Goal: Information Seeking & Learning: Learn about a topic

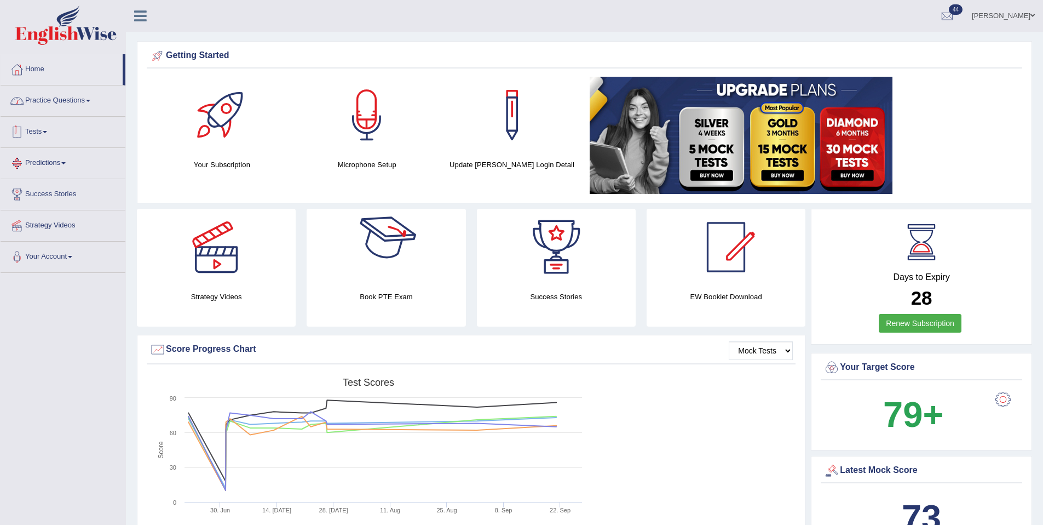
click at [53, 106] on link "Practice Questions" at bounding box center [63, 98] width 125 height 27
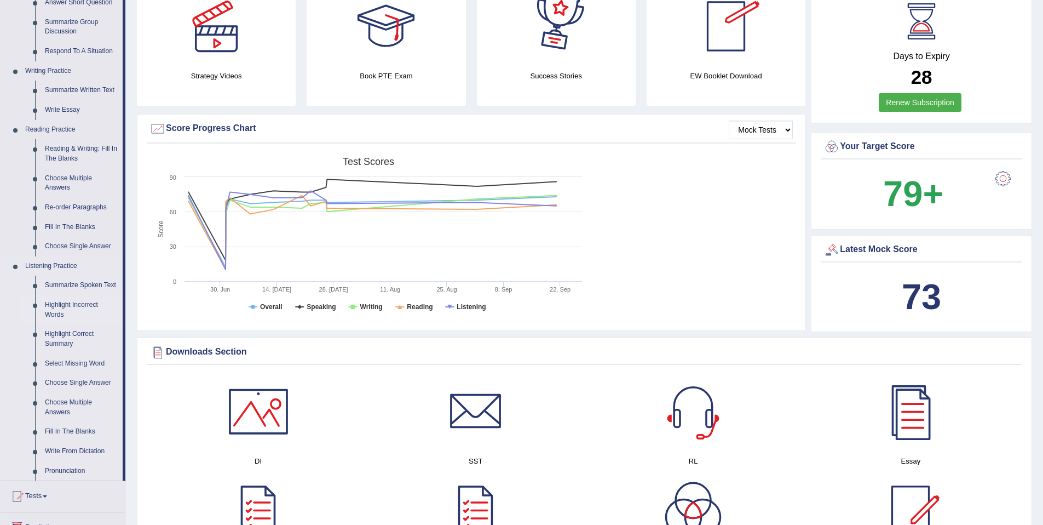
scroll to position [219, 0]
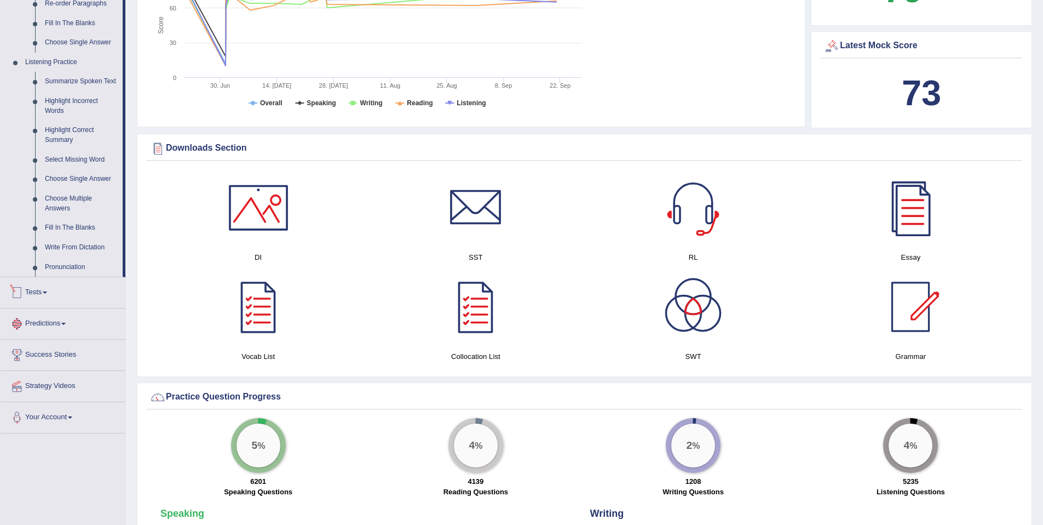
click at [80, 308] on li "Tests Take Practice Sectional Test Take Mock Test History" at bounding box center [63, 292] width 125 height 31
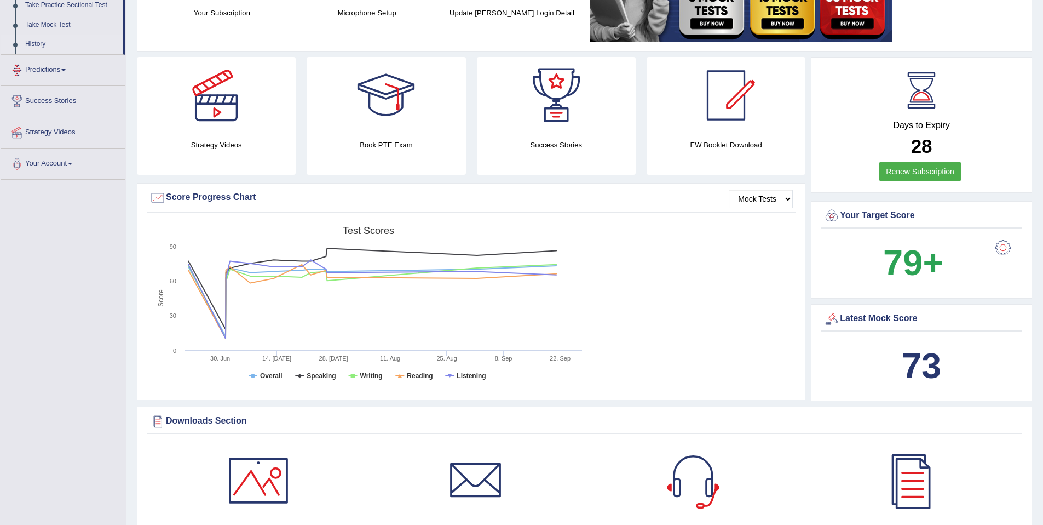
scroll to position [83, 0]
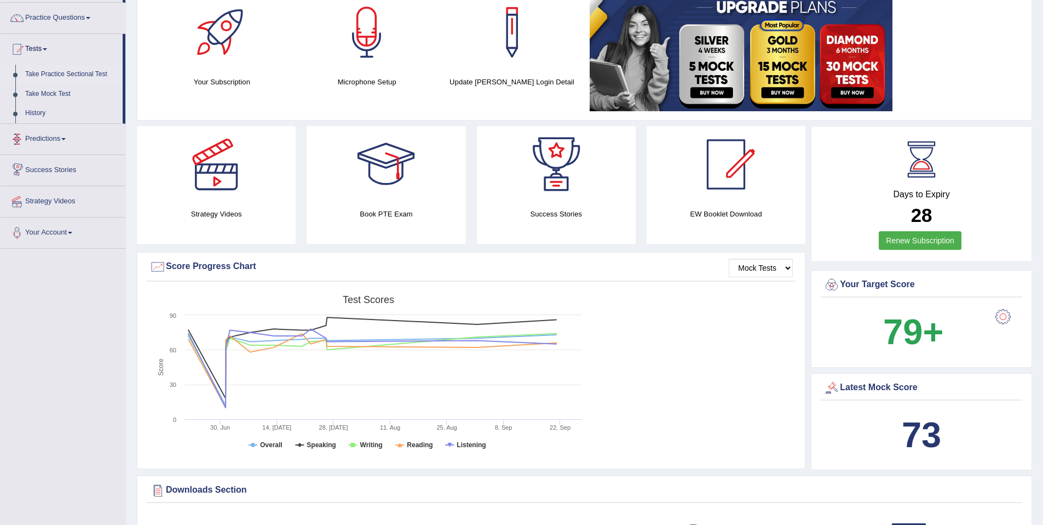
click at [79, 78] on link "Take Practice Sectional Test" at bounding box center [71, 75] width 102 height 20
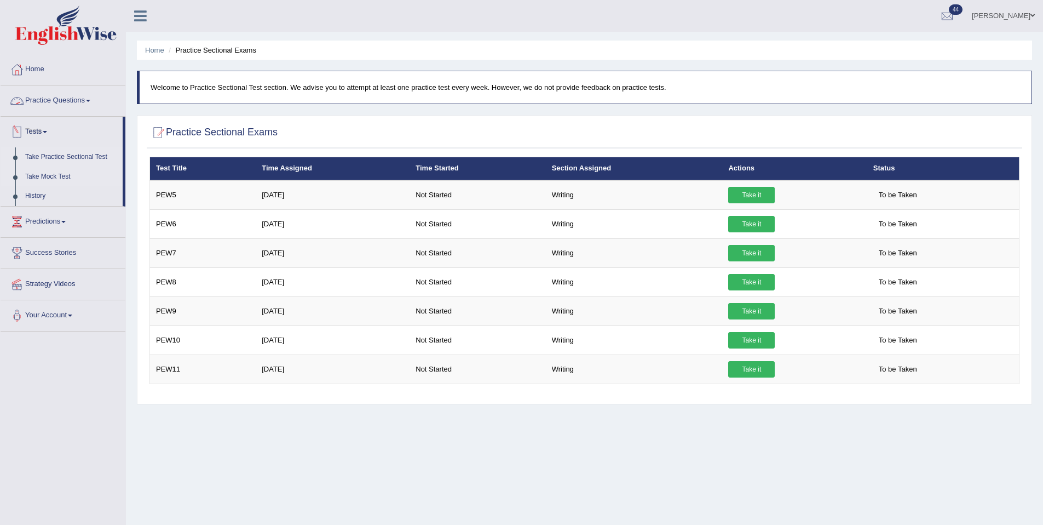
click at [64, 177] on link "Take Mock Test" at bounding box center [71, 177] width 102 height 20
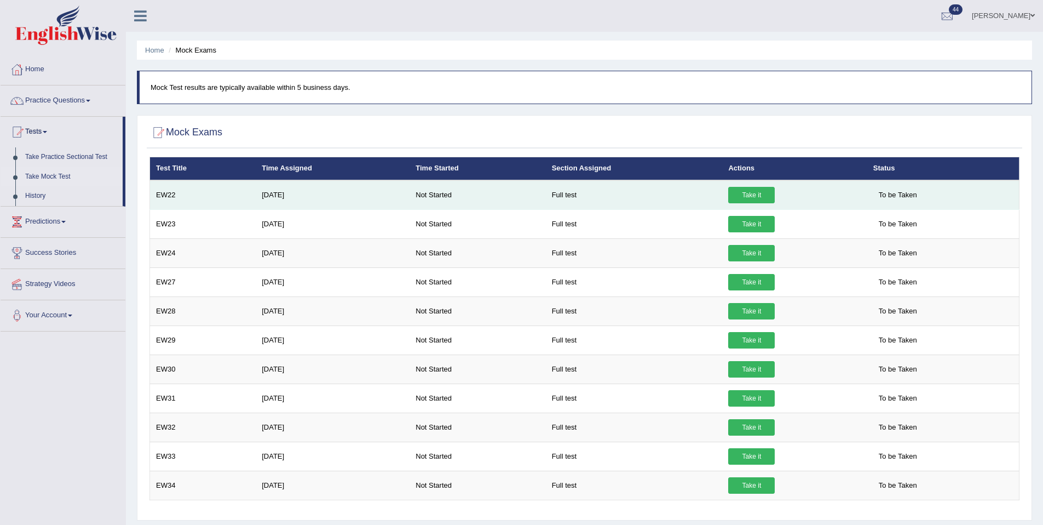
click at [764, 197] on link "Take it" at bounding box center [751, 195] width 47 height 16
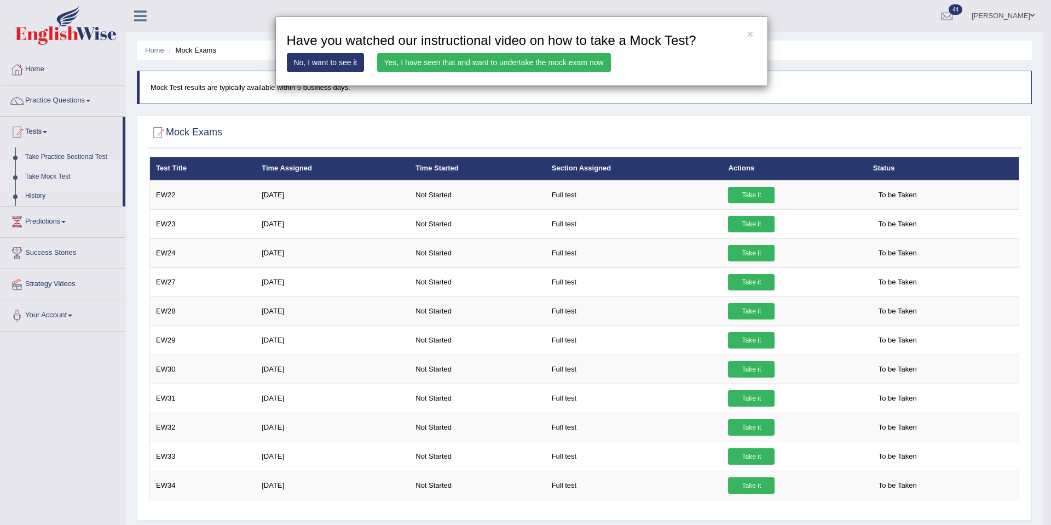
click at [505, 60] on link "Yes, I have seen that and want to undertake the mock exam now" at bounding box center [494, 62] width 234 height 19
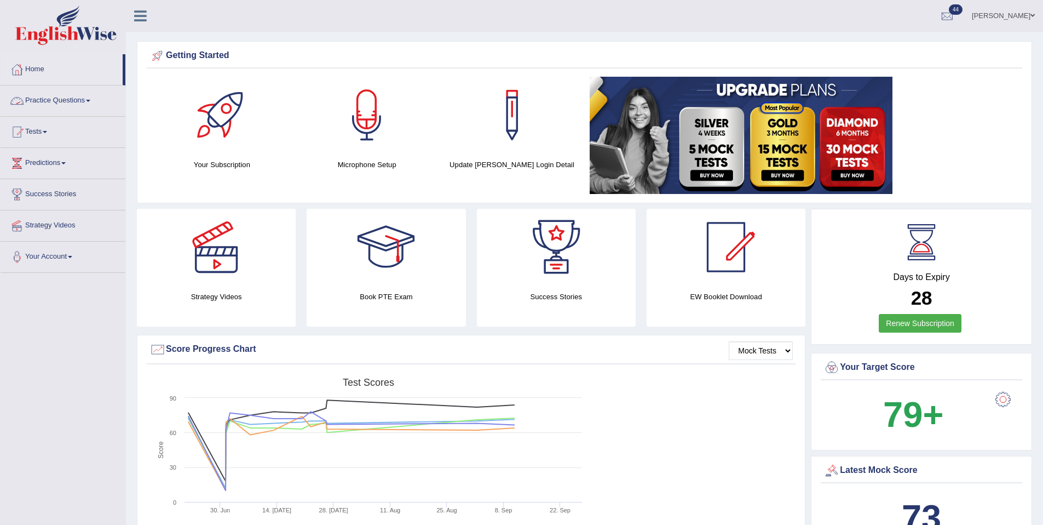
click at [74, 107] on link "Practice Questions" at bounding box center [63, 98] width 125 height 27
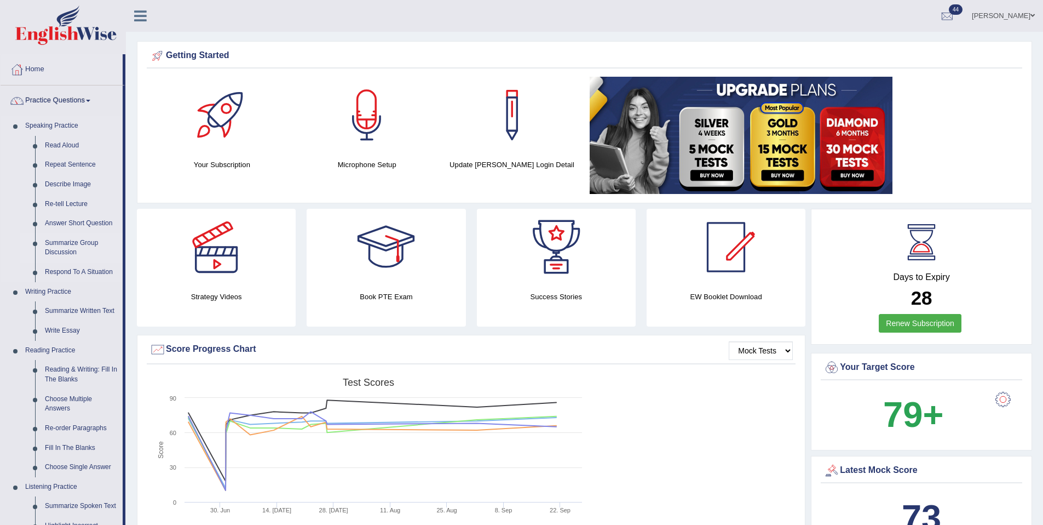
click at [82, 238] on link "Summarize Group Discussion" at bounding box center [81, 247] width 83 height 29
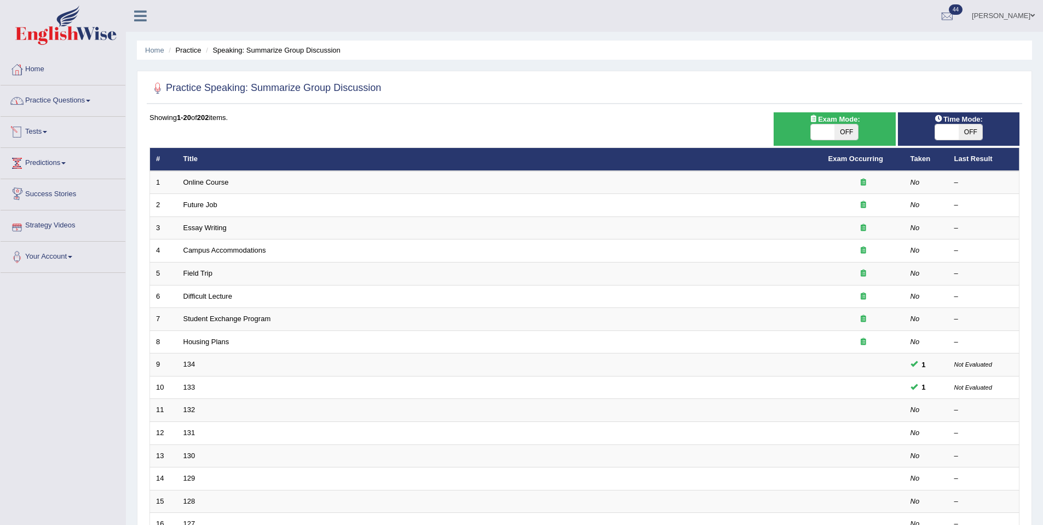
click at [56, 108] on link "Practice Questions" at bounding box center [63, 98] width 125 height 27
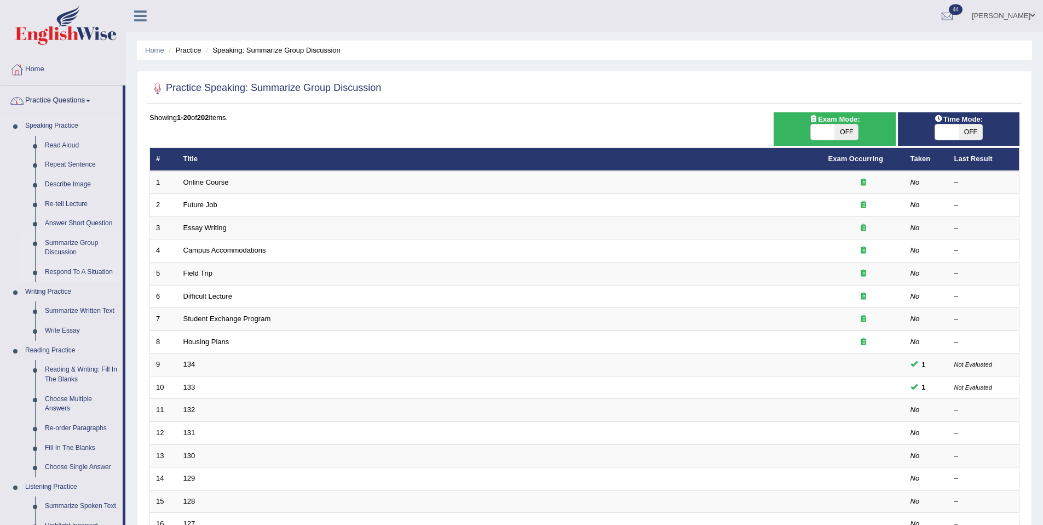
click at [76, 272] on link "Respond To A Situation" at bounding box center [81, 272] width 83 height 20
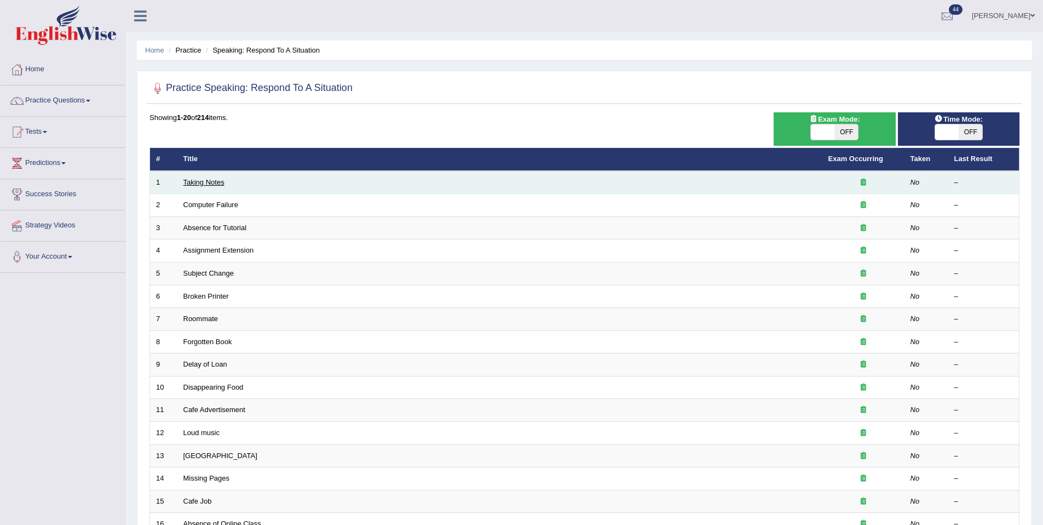
click at [195, 180] on link "Taking Notes" at bounding box center [203, 182] width 41 height 8
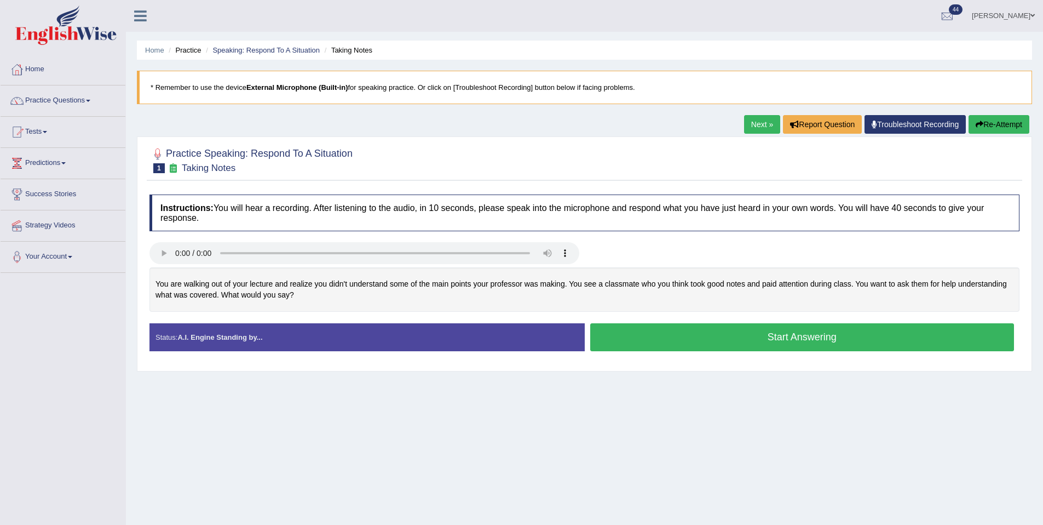
click at [647, 333] on button "Start Answering" at bounding box center [802, 337] width 424 height 28
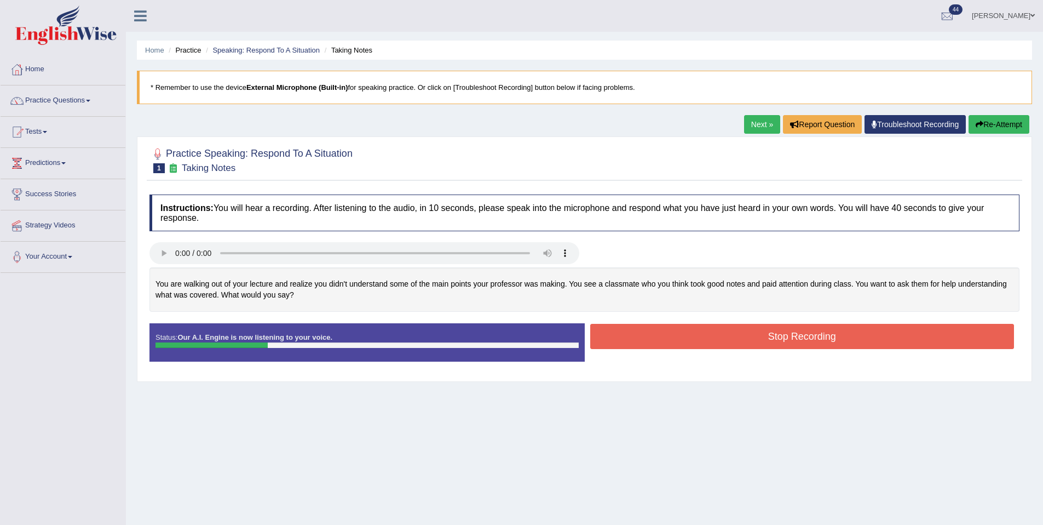
click at [1011, 134] on div "Next » Report Question Troubleshoot Recording Re-Attempt" at bounding box center [888, 125] width 288 height 21
click at [1011, 124] on button "Re-Attempt" at bounding box center [999, 124] width 61 height 19
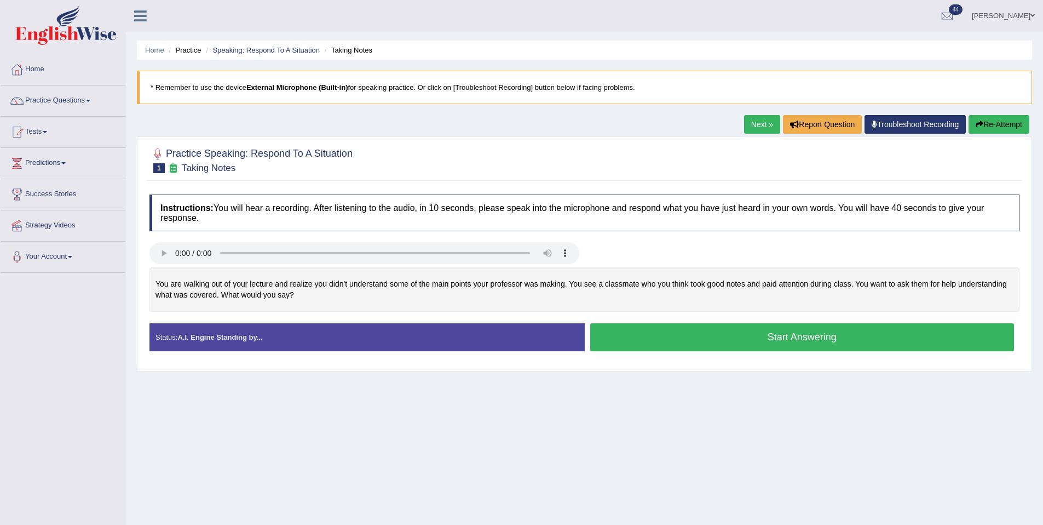
click at [861, 327] on button "Start Answering" at bounding box center [802, 337] width 424 height 28
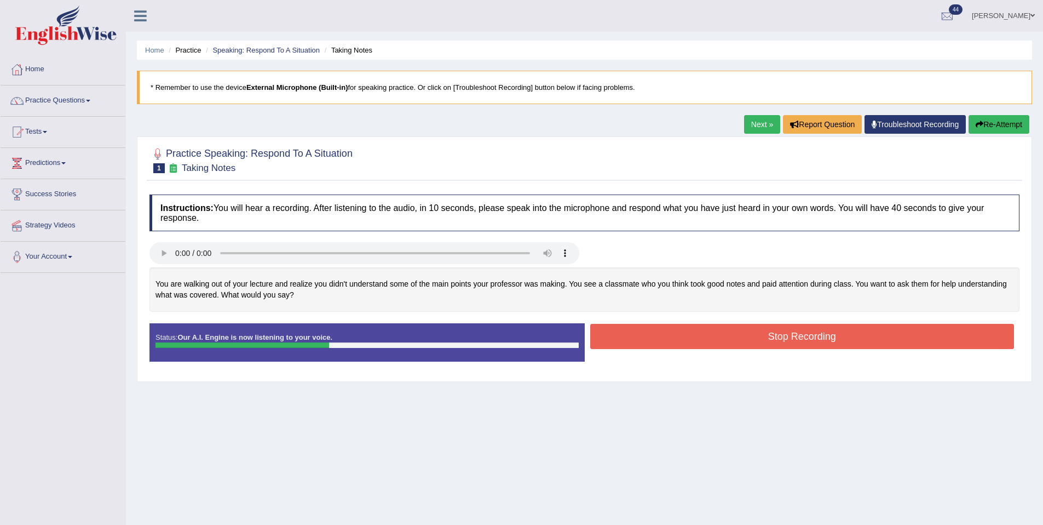
click at [980, 123] on button "Re-Attempt" at bounding box center [999, 124] width 61 height 19
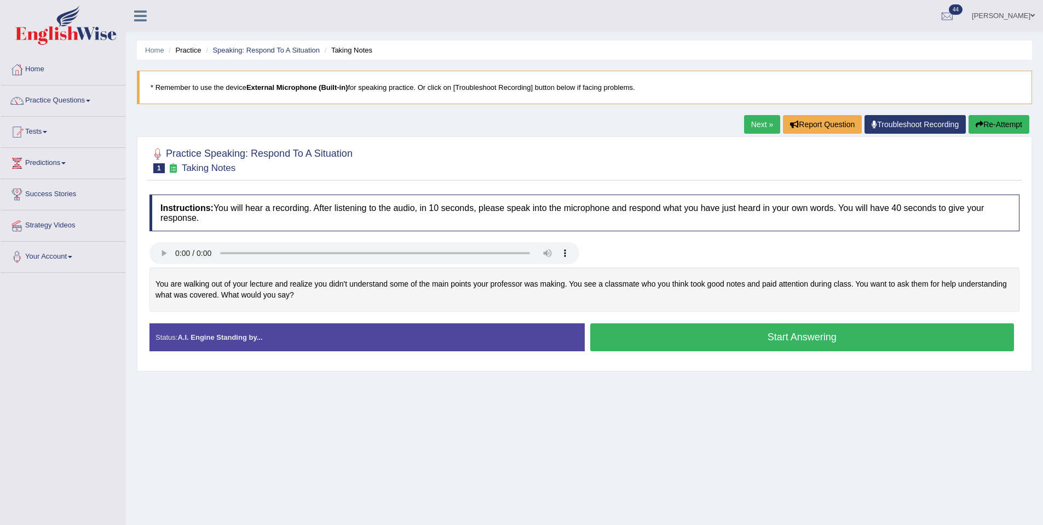
click at [762, 342] on button "Start Answering" at bounding box center [802, 337] width 424 height 28
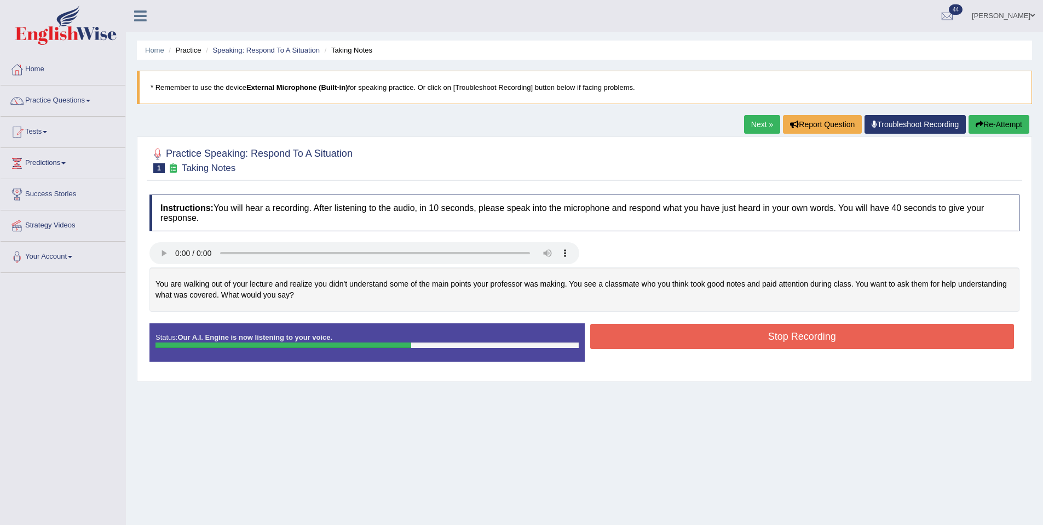
click at [698, 334] on button "Stop Recording" at bounding box center [802, 336] width 424 height 25
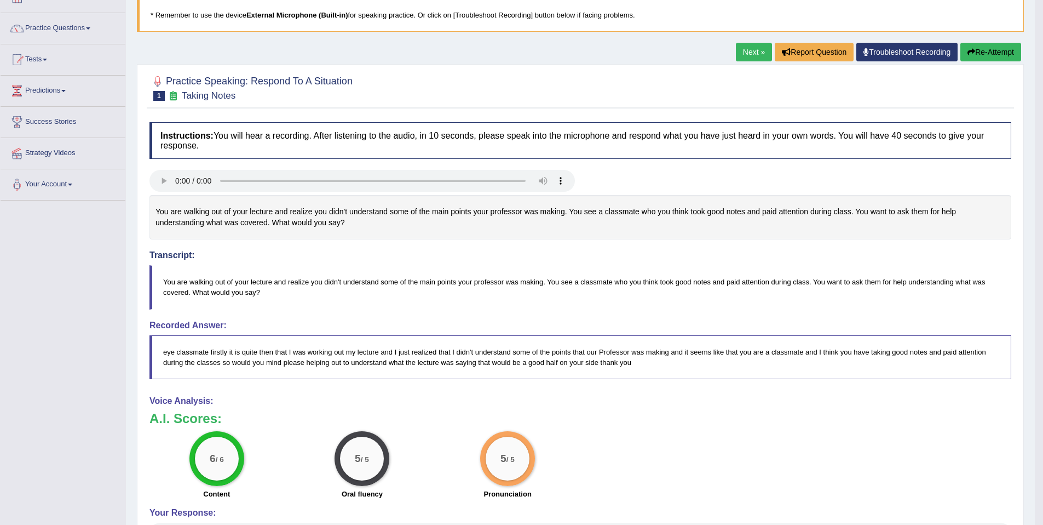
scroll to position [4, 0]
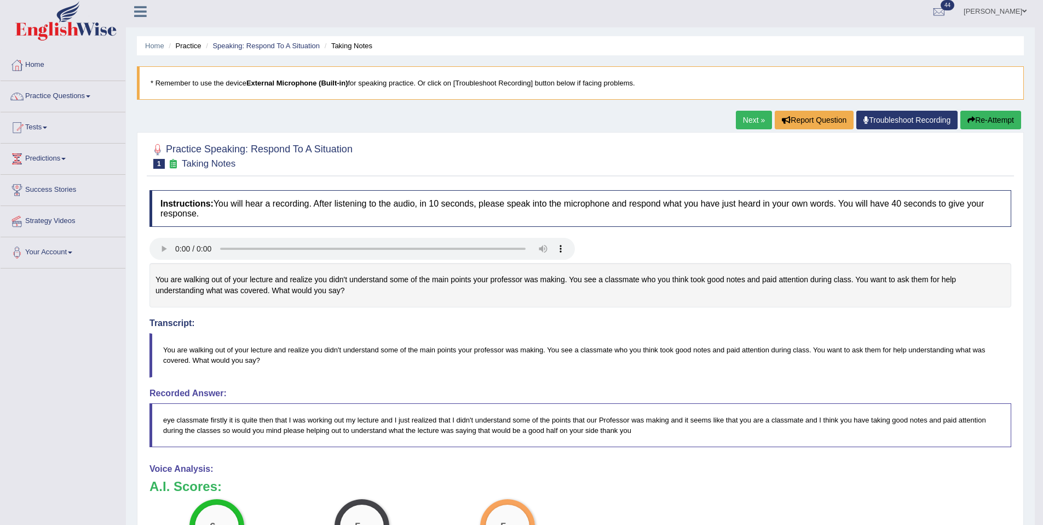
click at [758, 123] on link "Next »" at bounding box center [754, 120] width 36 height 19
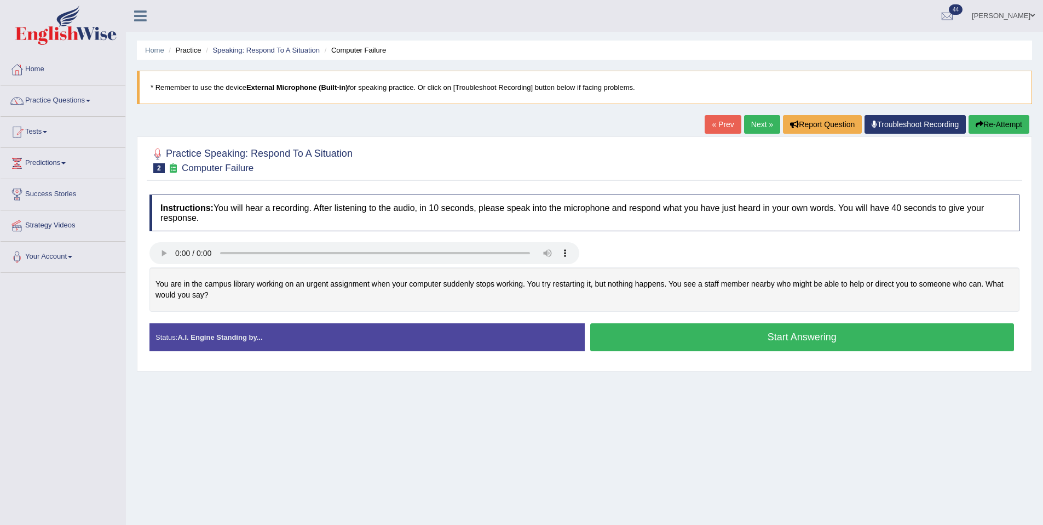
click at [661, 331] on button "Start Answering" at bounding box center [802, 337] width 424 height 28
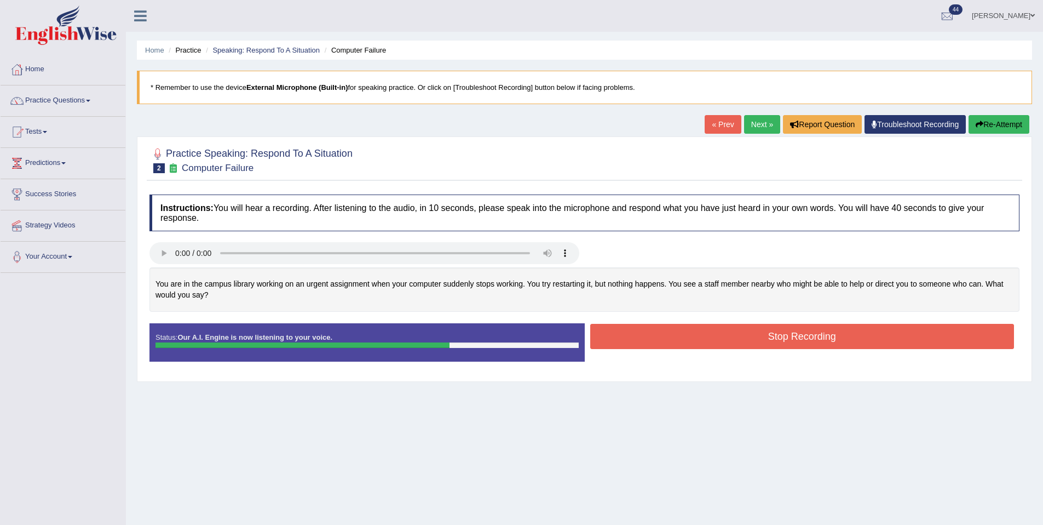
click at [678, 345] on button "Stop Recording" at bounding box center [802, 336] width 424 height 25
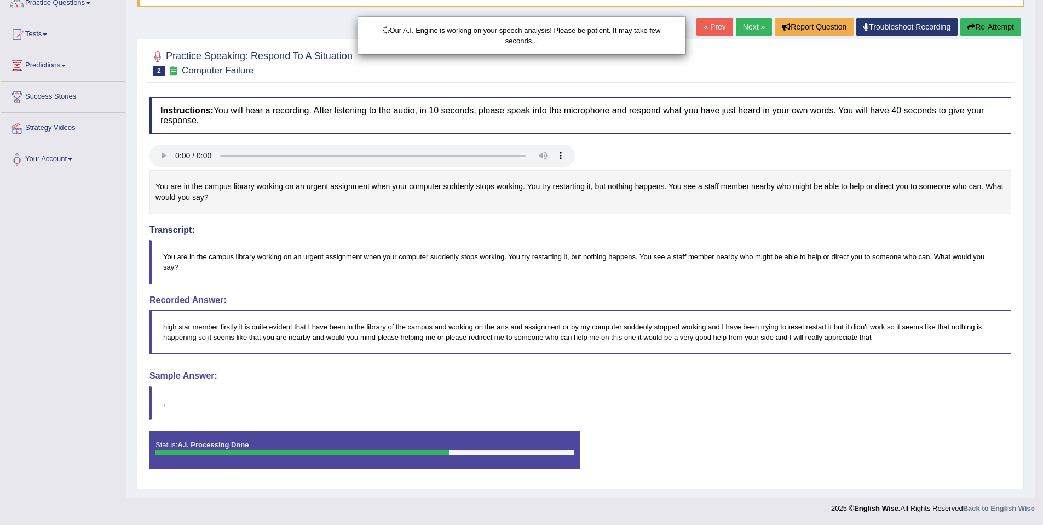
scroll to position [97, 0]
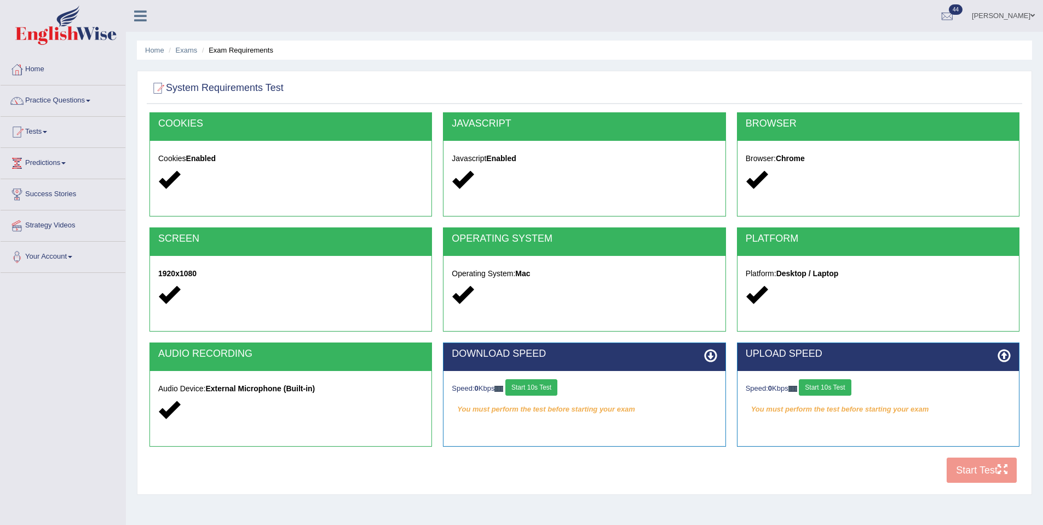
click at [517, 401] on em "You must perform the test before starting your exam" at bounding box center [584, 409] width 265 height 16
click at [522, 394] on button "Start 10s Test" at bounding box center [531, 387] width 52 height 16
click at [536, 391] on button "Start 10s Test" at bounding box center [543, 387] width 52 height 16
click at [843, 393] on button "Start 10s Test" at bounding box center [825, 387] width 52 height 16
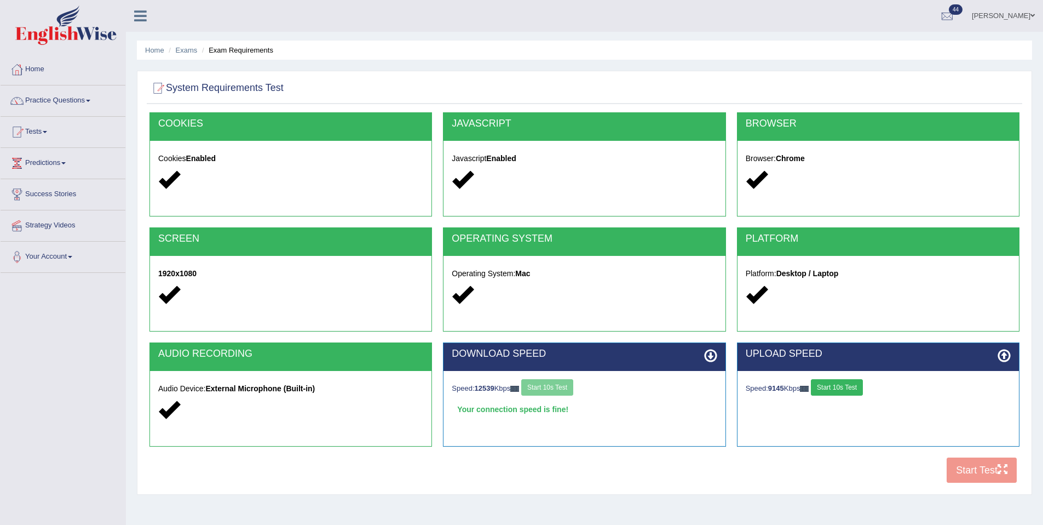
click at [833, 379] on button "Start 10s Test" at bounding box center [837, 387] width 52 height 16
click at [974, 463] on button "Start Test" at bounding box center [982, 469] width 70 height 25
